Goal: Entertainment & Leisure: Consume media (video, audio)

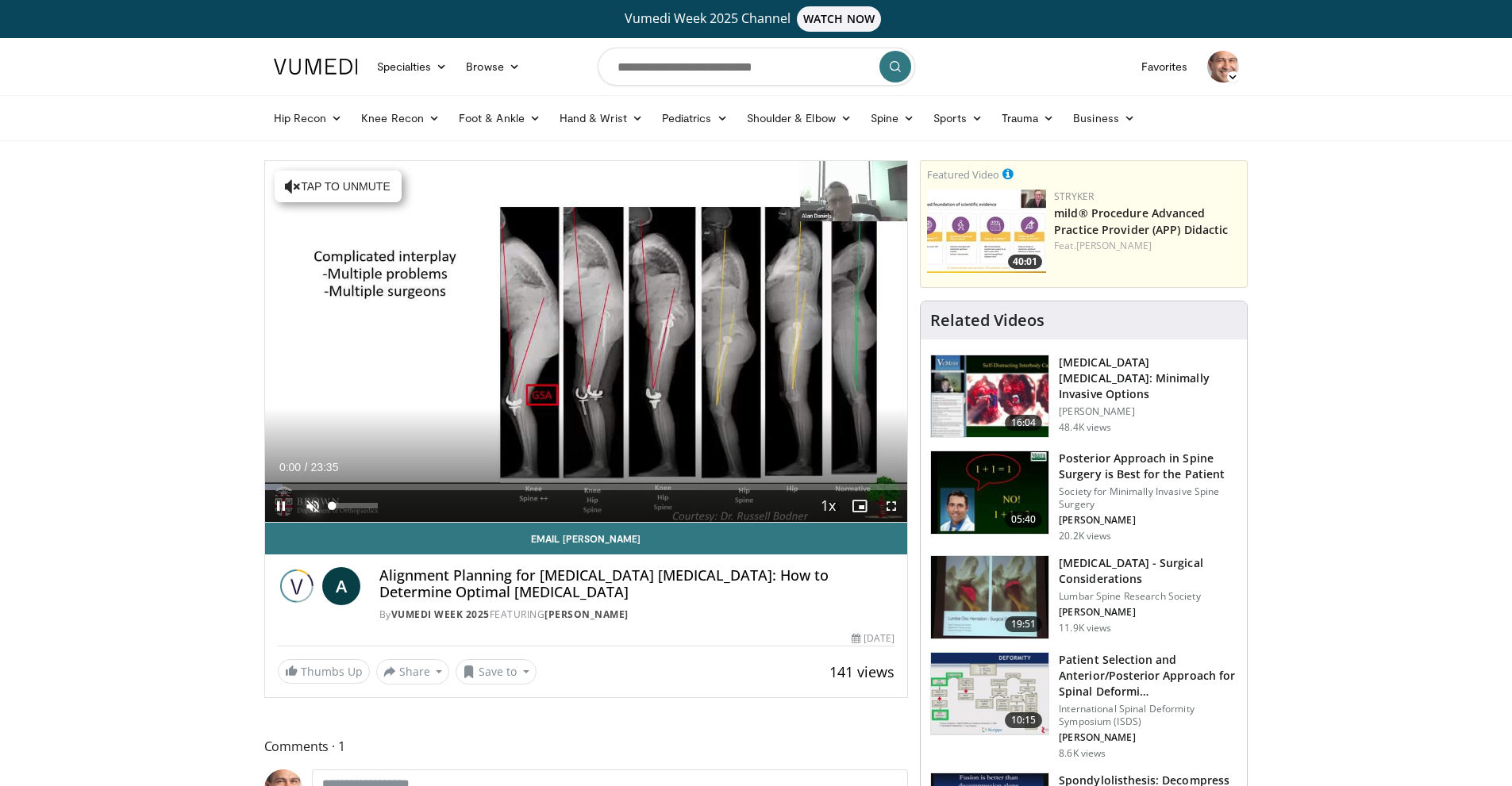
click at [315, 507] on span "Video Player" at bounding box center [312, 506] width 32 height 32
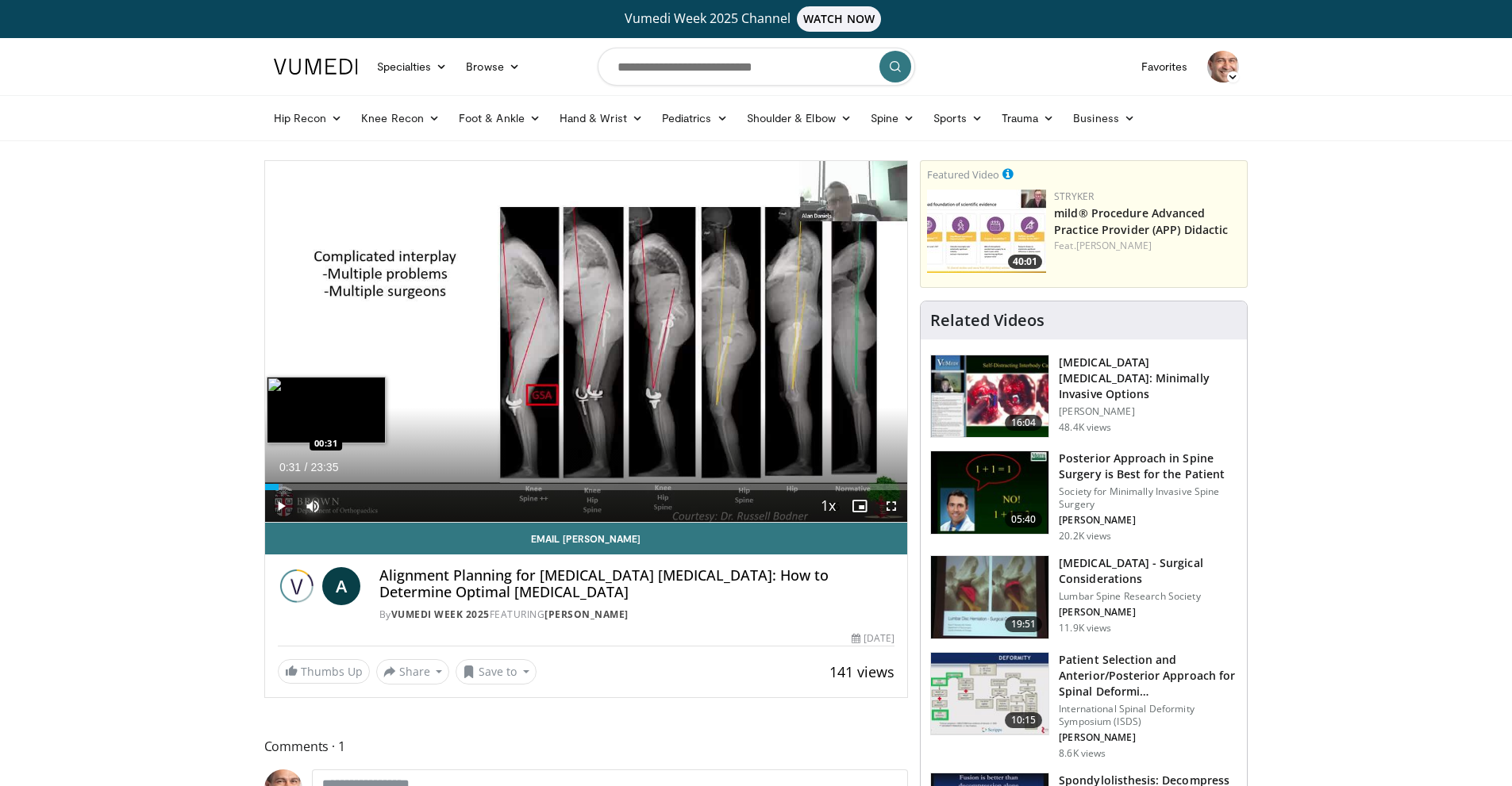
click at [279, 484] on div "Loaded : 2.80% 00:02 00:31" at bounding box center [586, 488] width 643 height 7
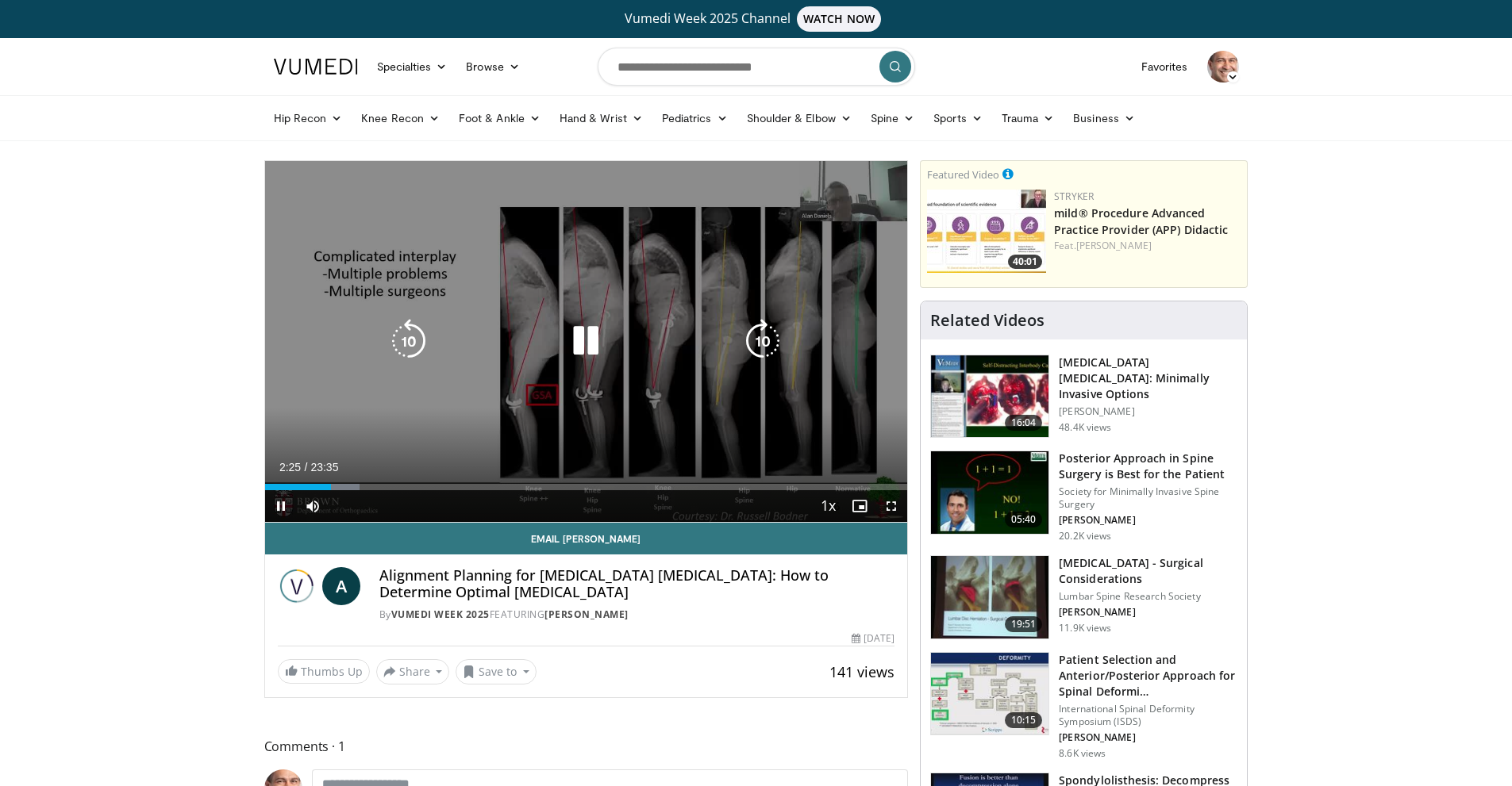
click at [766, 339] on icon "Video Player" at bounding box center [763, 341] width 44 height 44
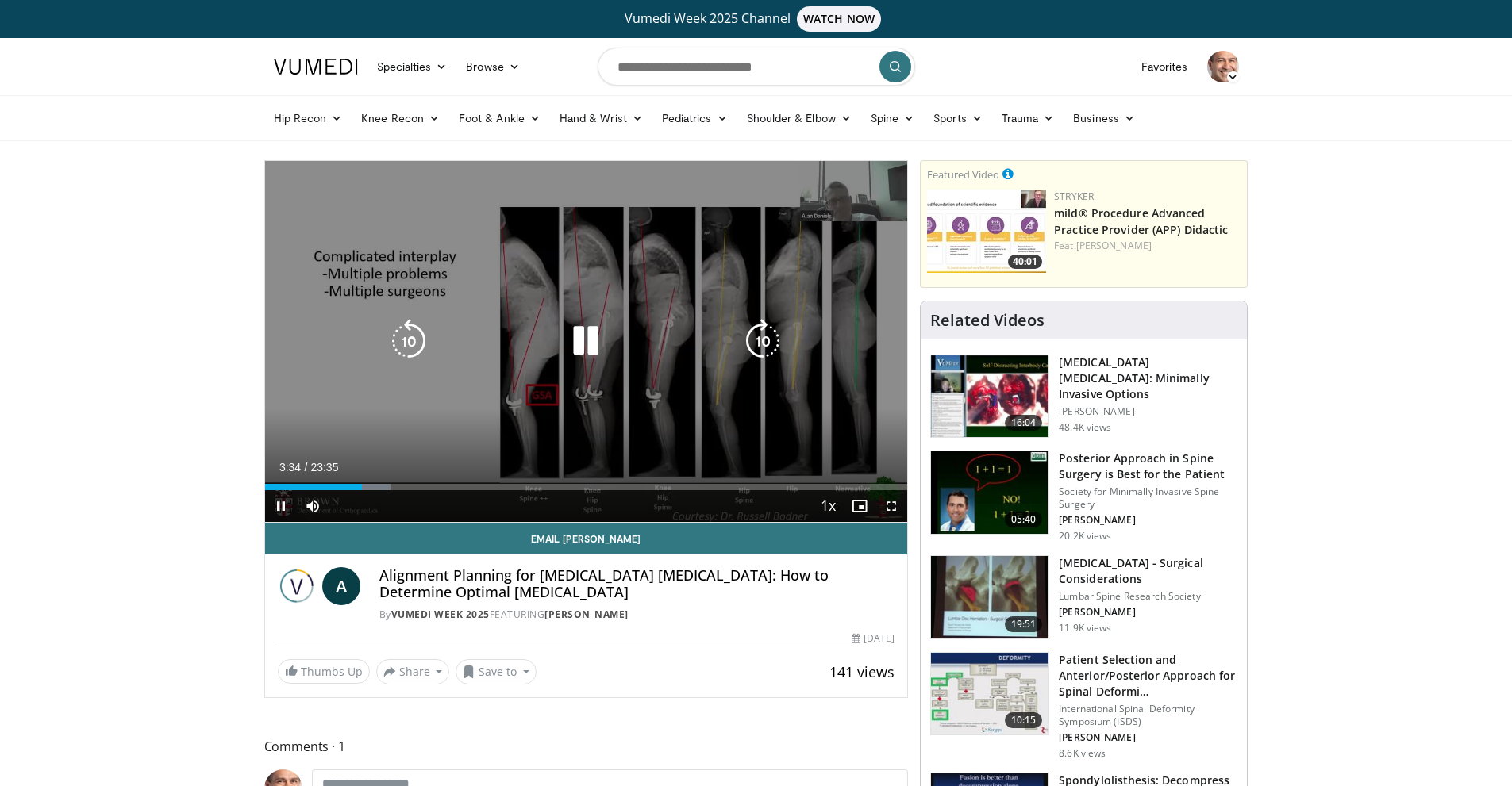
click at [755, 336] on icon "Video Player" at bounding box center [763, 341] width 44 height 44
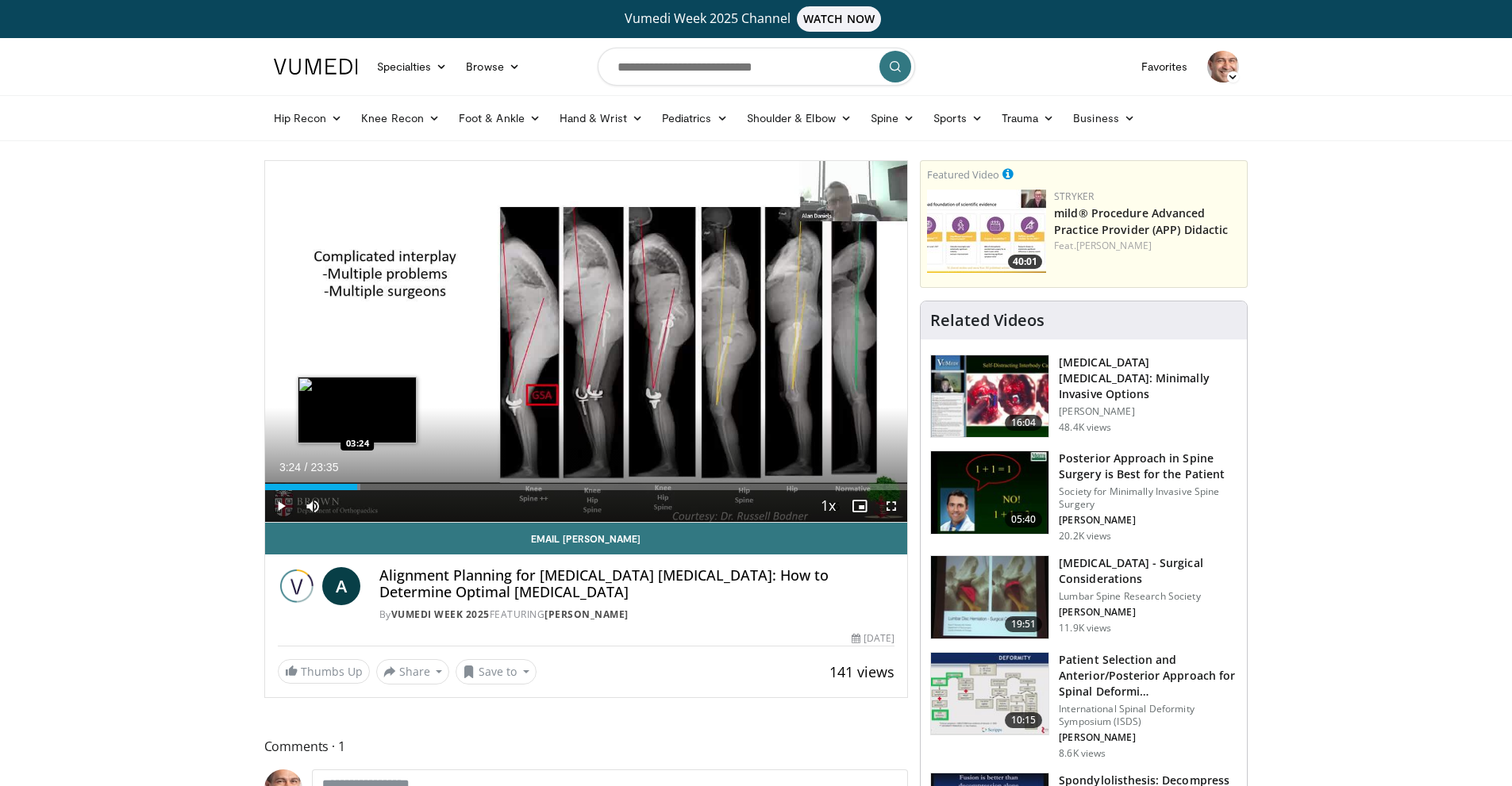
click at [358, 484] on div "03:24" at bounding box center [311, 488] width 93 height 7
click at [370, 484] on video-js "**********" at bounding box center [586, 342] width 643 height 361
click at [363, 484] on div "Progress Bar" at bounding box center [371, 488] width 31 height 7
click at [367, 484] on div "Progress Bar" at bounding box center [373, 488] width 35 height 7
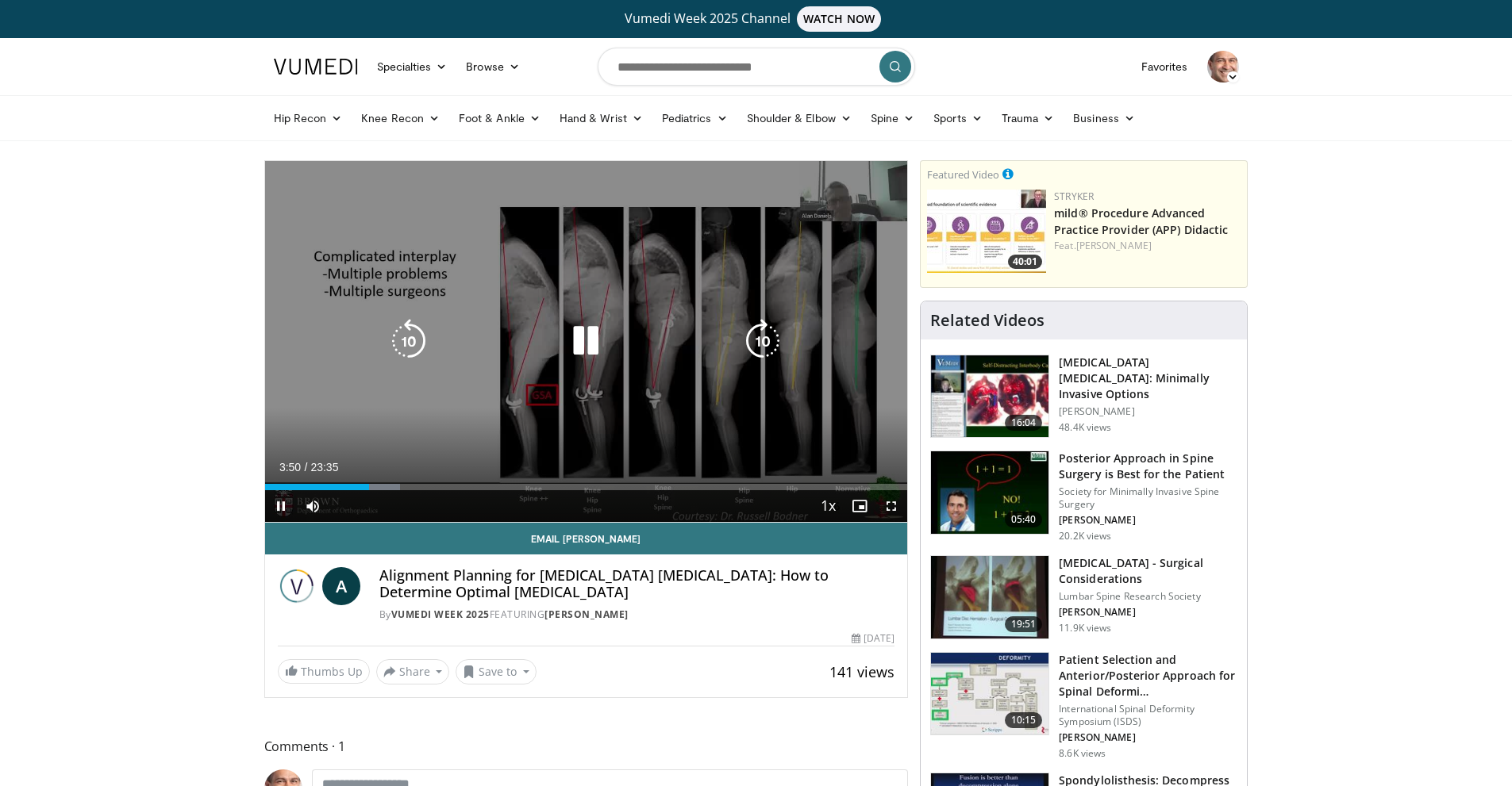
click at [585, 350] on icon "Video Player" at bounding box center [585, 341] width 44 height 44
